Goal: Use online tool/utility: Utilize a website feature to perform a specific function

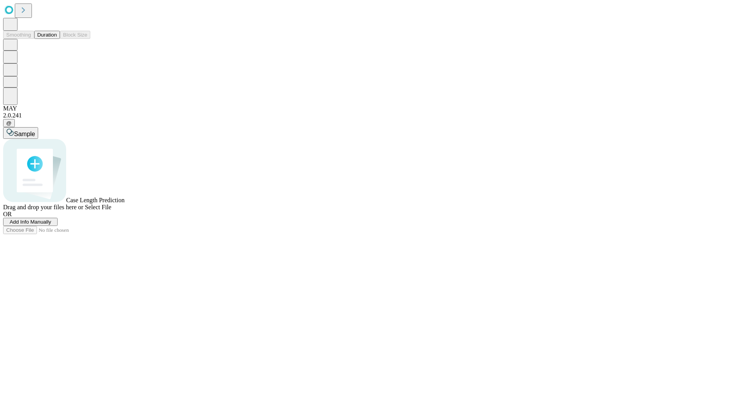
click at [57, 39] on button "Duration" at bounding box center [47, 35] width 26 height 8
click at [51, 225] on span "Add Info Manually" at bounding box center [31, 222] width 42 height 6
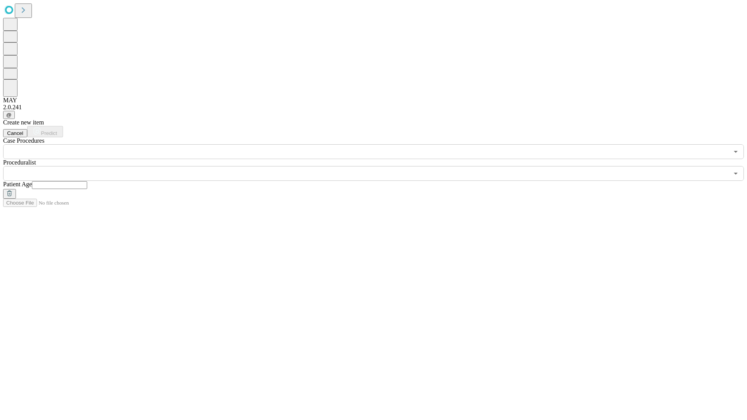
click at [87, 181] on input "text" at bounding box center [59, 185] width 55 height 8
type input "*"
click at [379, 166] on input "text" at bounding box center [365, 173] width 725 height 15
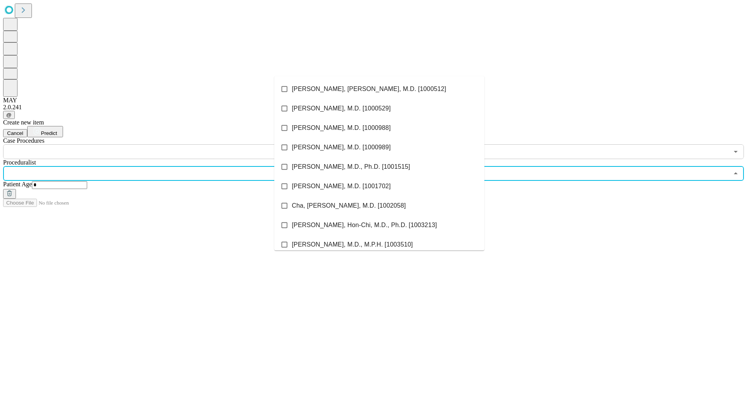
click at [379, 89] on li "[PERSON_NAME], [PERSON_NAME], M.D. [1000512]" at bounding box center [379, 88] width 210 height 19
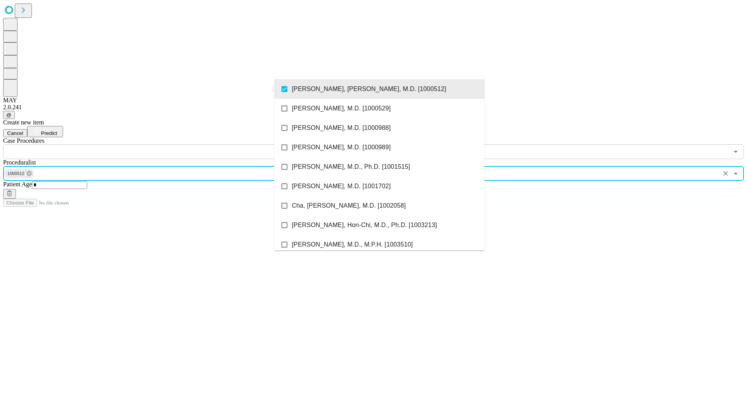
click at [163, 144] on input "text" at bounding box center [365, 151] width 725 height 15
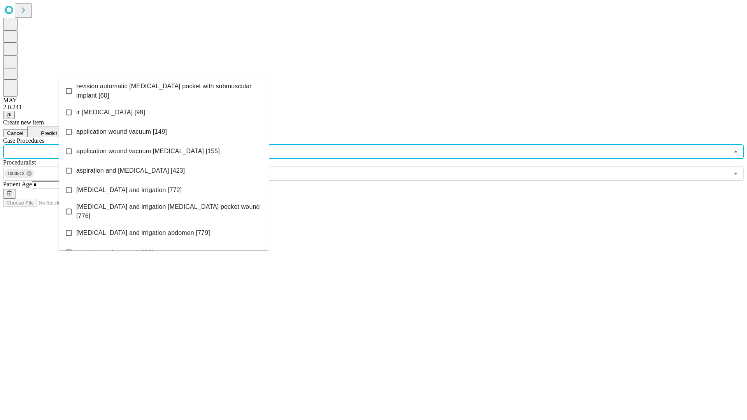
click at [164, 89] on span "revision automatic [MEDICAL_DATA] pocket with submuscular implant [60]" at bounding box center [169, 91] width 186 height 19
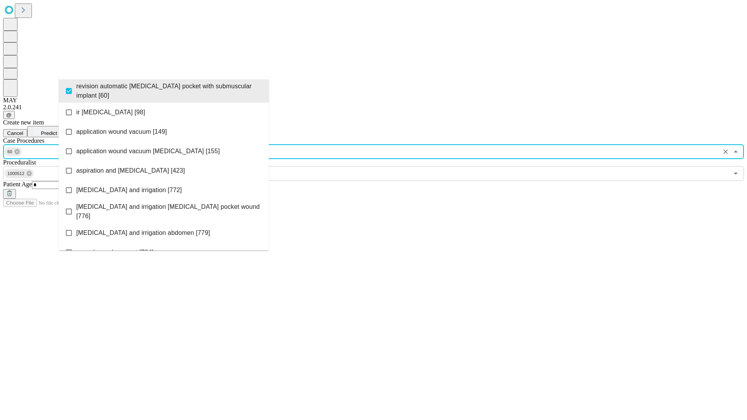
click at [57, 130] on span "Predict" at bounding box center [49, 133] width 16 height 6
